Goal: Transaction & Acquisition: Purchase product/service

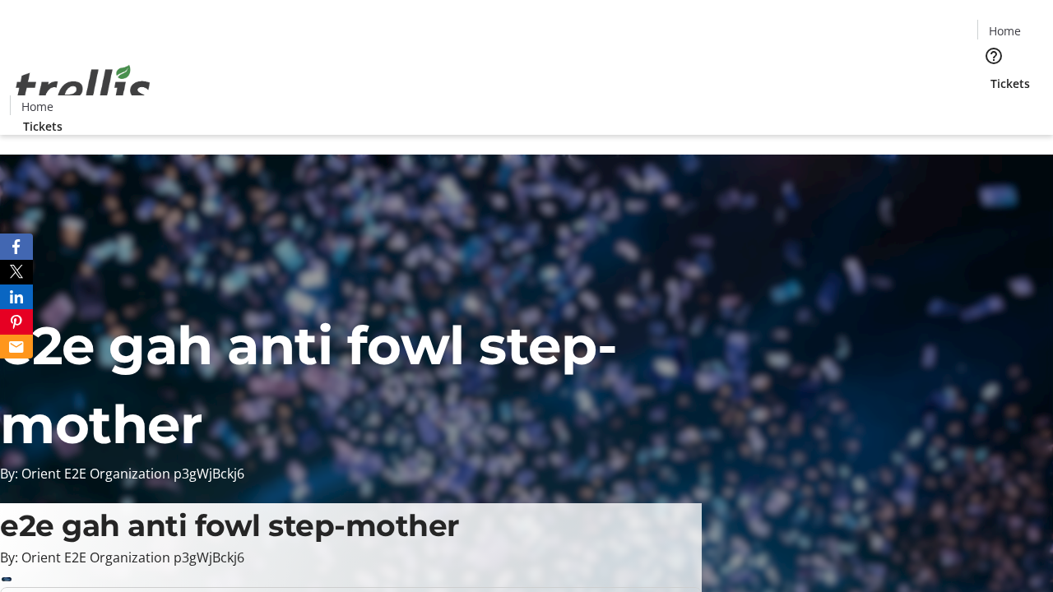
click at [990, 75] on span "Tickets" at bounding box center [1009, 83] width 39 height 17
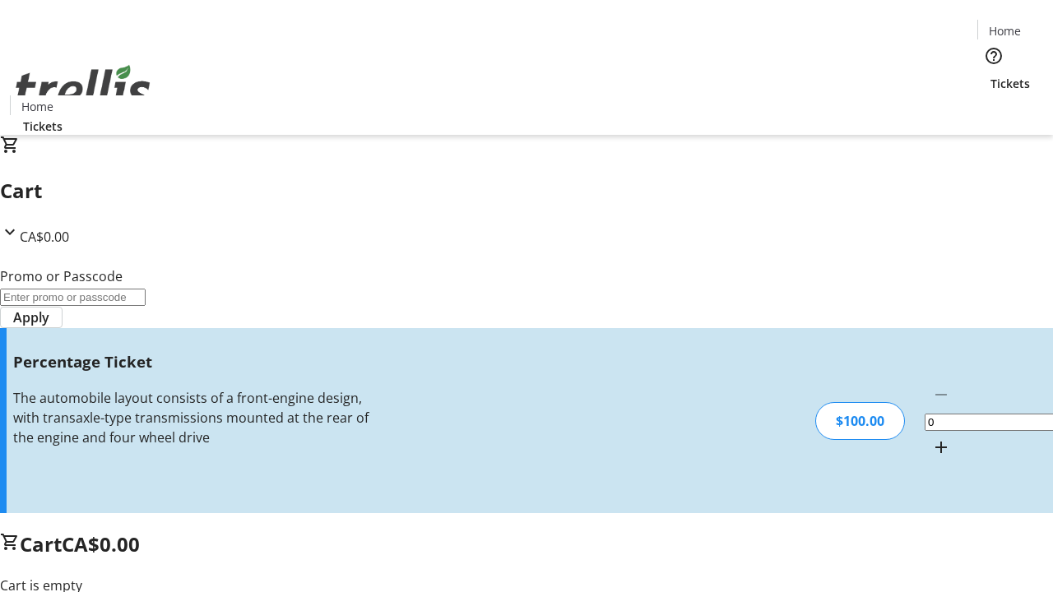
click at [931, 438] on mat-icon "Increment by one" at bounding box center [941, 448] width 20 height 20
type input "1"
type input "BAR"
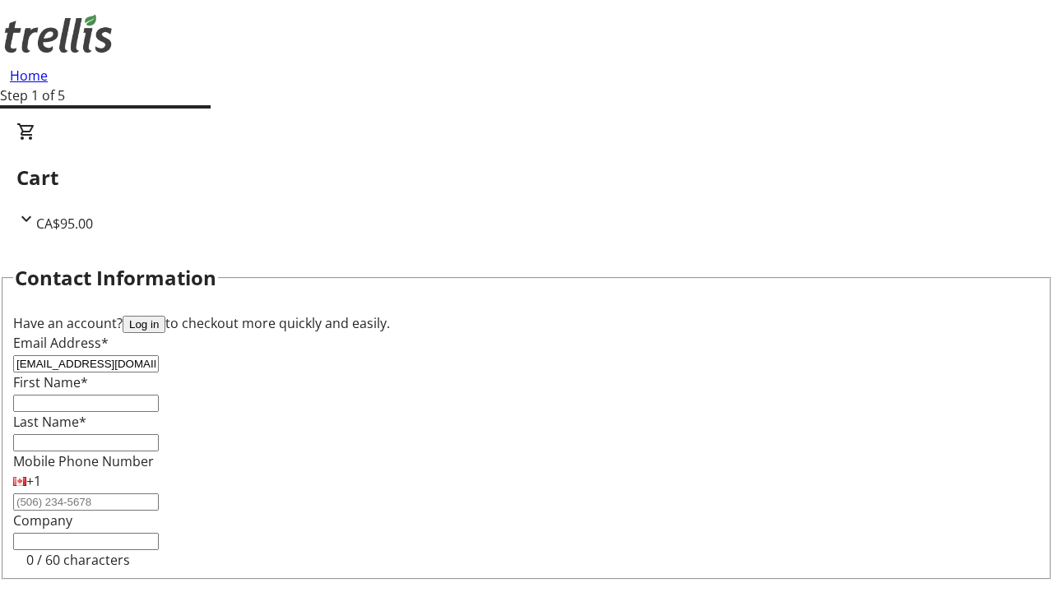
type input "[EMAIL_ADDRESS][DOMAIN_NAME]"
type input "[PERSON_NAME]"
type input "Wisoky"
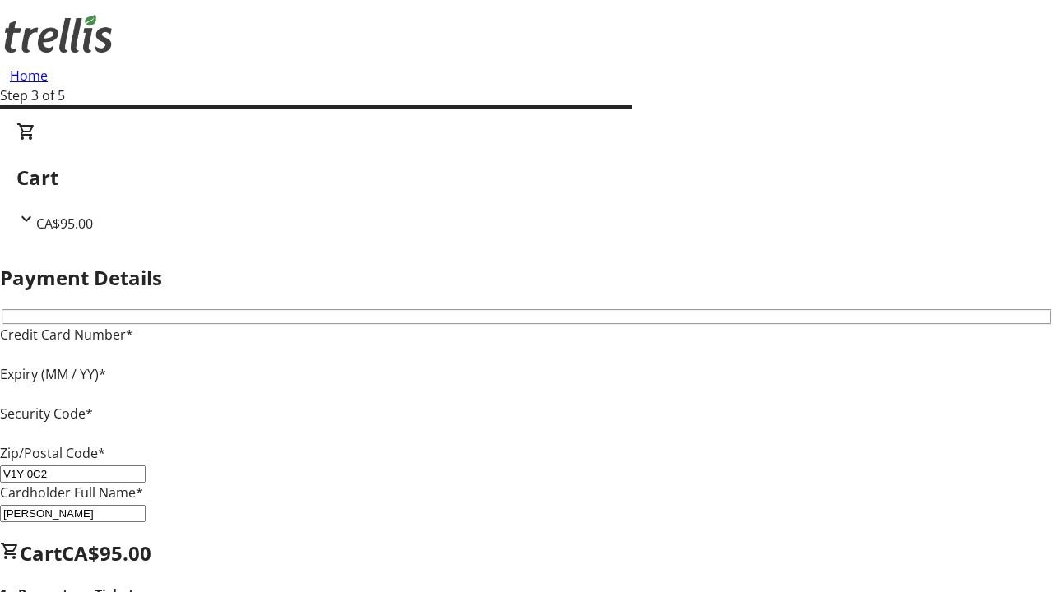
type input "V1Y 0C2"
